Goal: Information Seeking & Learning: Learn about a topic

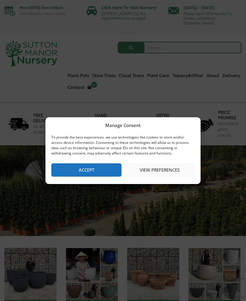
click at [168, 171] on button "View preferences" at bounding box center [160, 169] width 70 height 13
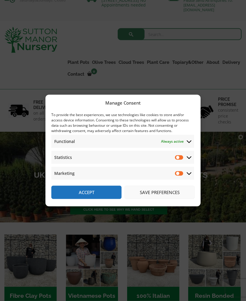
scroll to position [14, 0]
click at [162, 199] on button "Save preferences" at bounding box center [160, 192] width 70 height 13
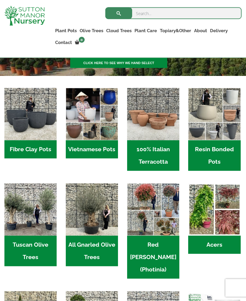
scroll to position [150, 0]
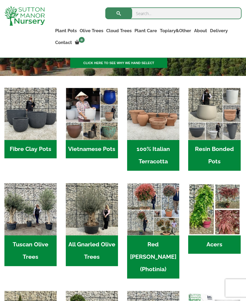
click at [43, 152] on h2 "Fibre Clay Pots (3)" at bounding box center [30, 149] width 52 height 18
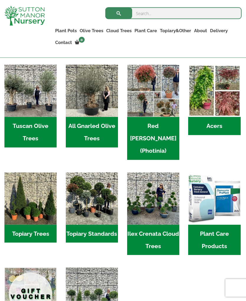
scroll to position [269, 0]
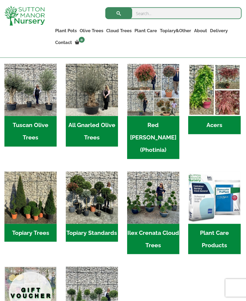
click at [32, 124] on h2 "Tuscan Olive Trees (2)" at bounding box center [30, 131] width 52 height 31
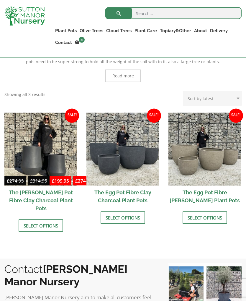
scroll to position [151, 0]
click at [209, 218] on link "Select options" at bounding box center [205, 217] width 45 height 12
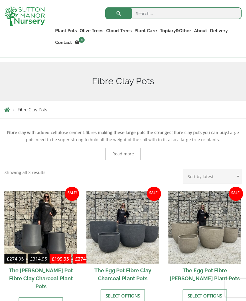
scroll to position [72, 0]
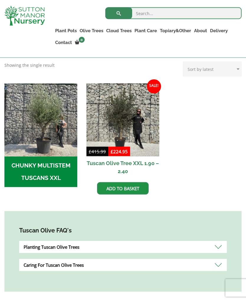
scroll to position [178, 0]
click at [125, 104] on img at bounding box center [123, 119] width 73 height 73
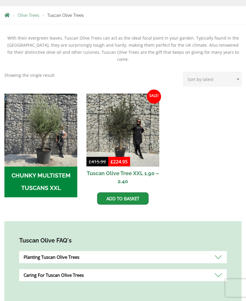
scroll to position [194, 0]
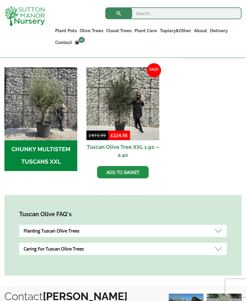
click at [221, 225] on div "Planting Tuscan Olive Trees" at bounding box center [123, 231] width 208 height 12
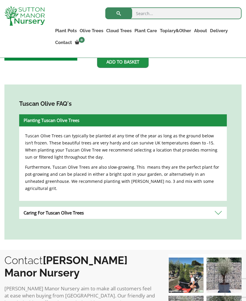
scroll to position [305, 0]
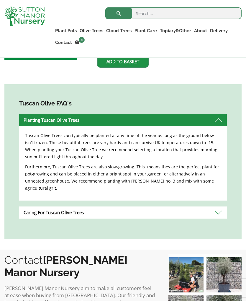
click at [219, 207] on div "Caring For Tuscan Olive Trees" at bounding box center [123, 213] width 208 height 12
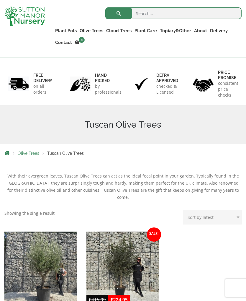
scroll to position [0, 0]
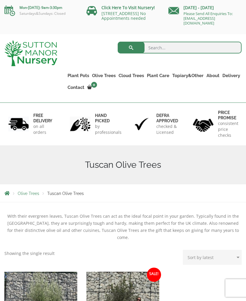
click at [0, 0] on link "The Atlantis Pots" at bounding box center [0, 0] width 0 height 0
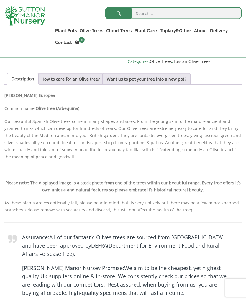
scroll to position [421, 0]
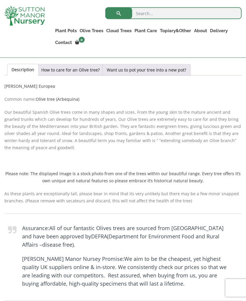
click at [80, 73] on link "How to care for an Olive tree?" at bounding box center [70, 69] width 59 height 11
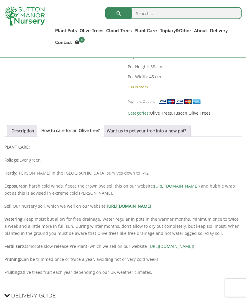
scroll to position [349, 0]
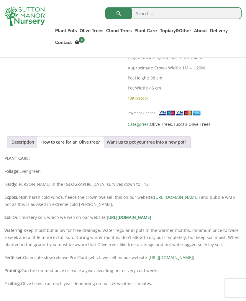
click at [186, 142] on link "Want us to pot your tree into a new pot?" at bounding box center [146, 142] width 79 height 11
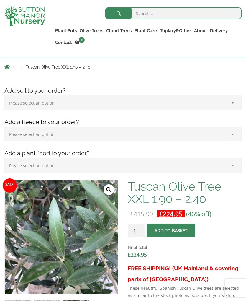
scroll to position [77, 0]
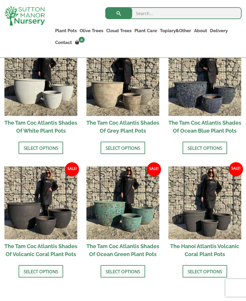
scroll to position [355, 0]
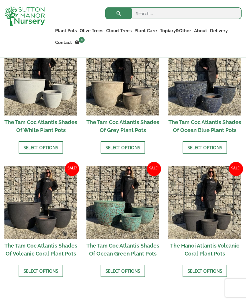
click at [127, 277] on link "Select options" at bounding box center [123, 271] width 45 height 12
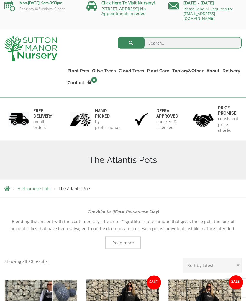
scroll to position [0, 0]
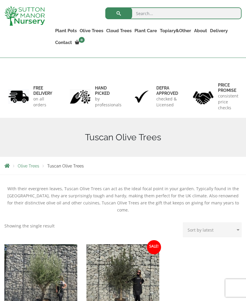
scroll to position [186, 0]
